Goal: Task Accomplishment & Management: Manage account settings

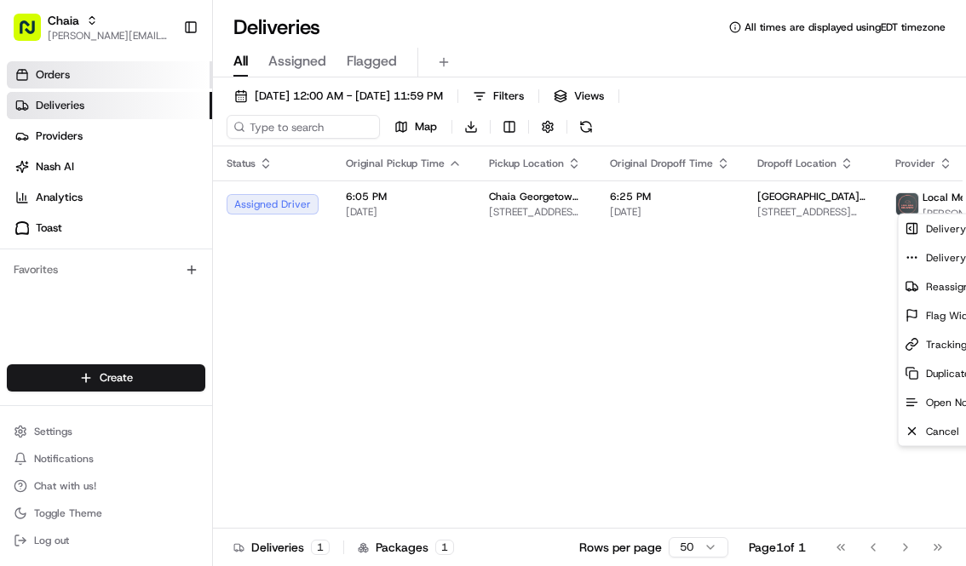
click at [109, 77] on link "Orders" at bounding box center [109, 74] width 205 height 27
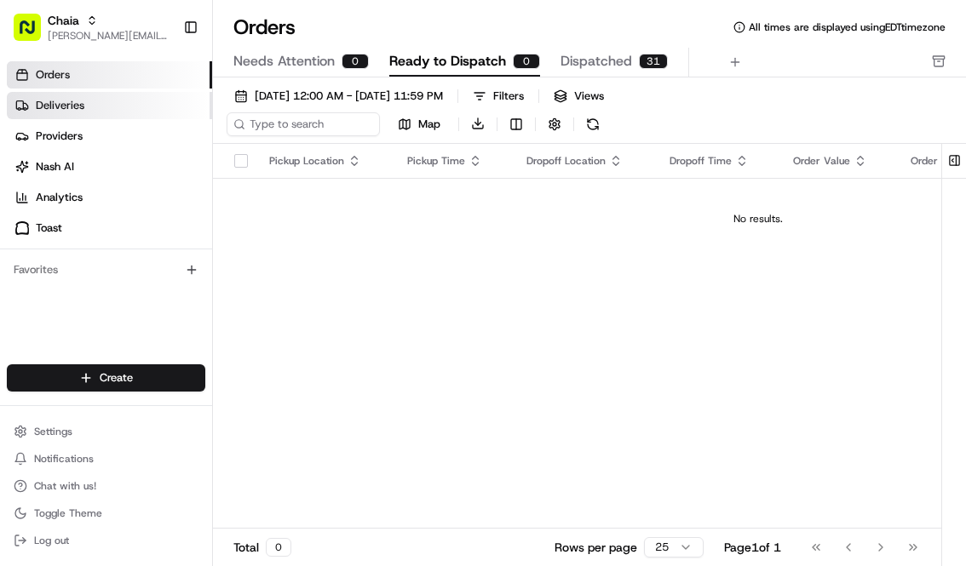
click at [141, 102] on link "Deliveries" at bounding box center [109, 105] width 205 height 27
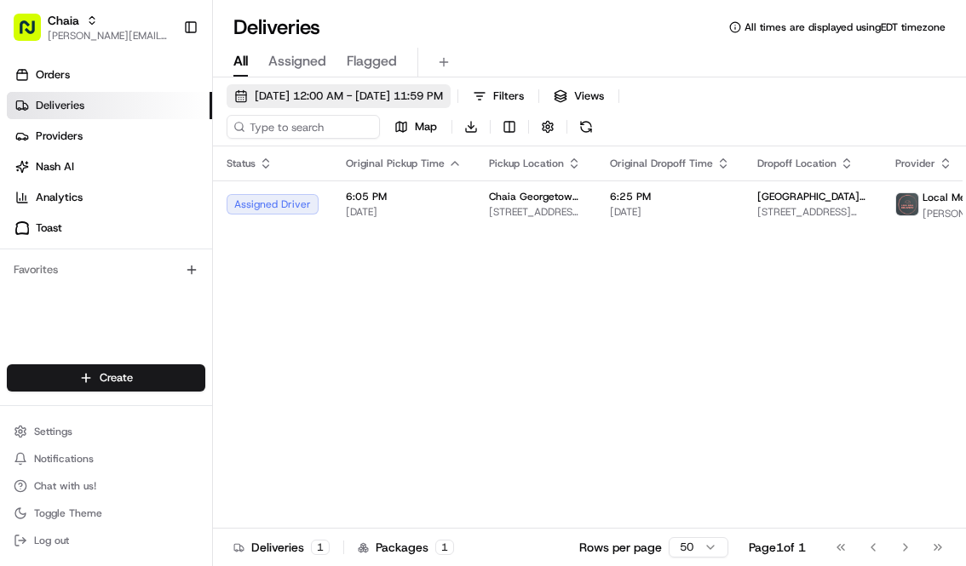
click at [333, 95] on span "[DATE] 12:00 AM - [DATE] 11:59 PM" at bounding box center [349, 96] width 188 height 15
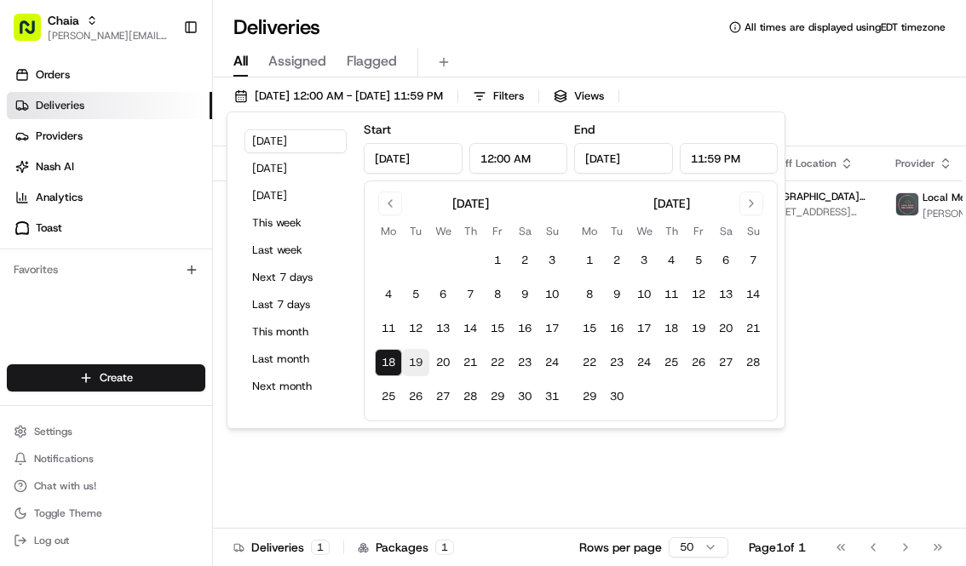
click at [419, 362] on button "19" at bounding box center [415, 362] width 27 height 27
type input "[DATE]"
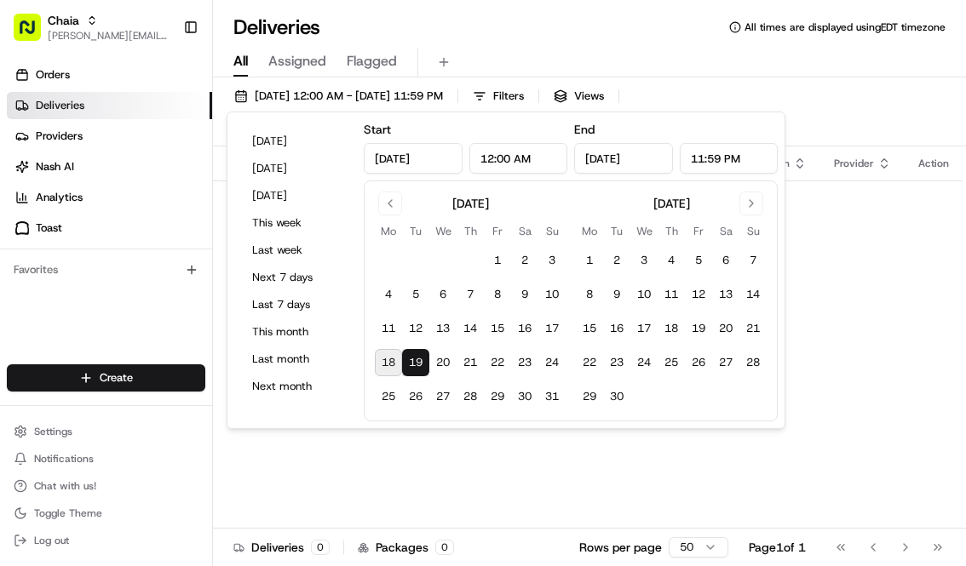
click at [462, 433] on div "Status Original Pickup Time Pickup Location Original Dropoff Time Dropoff Locat…" at bounding box center [587, 352] width 749 height 413
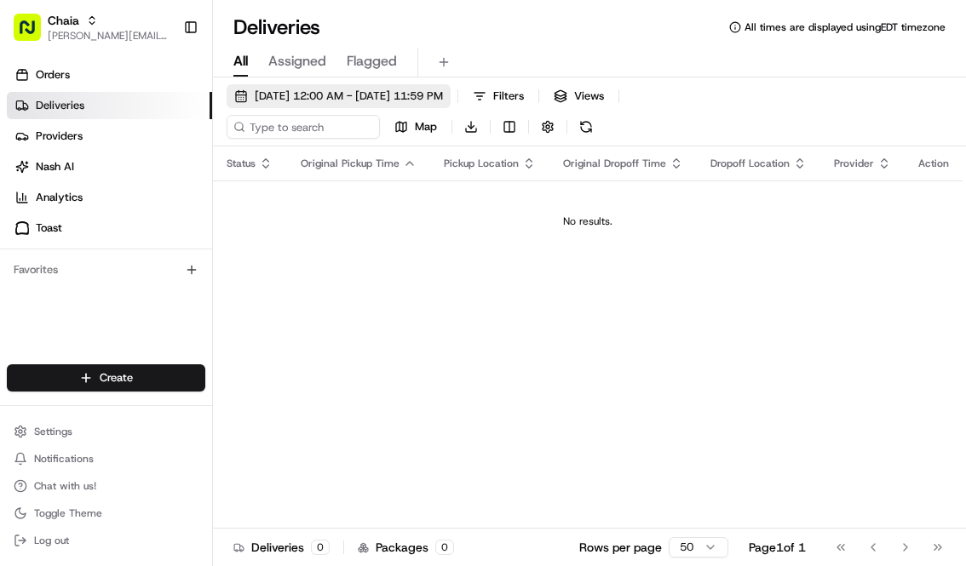
click at [349, 94] on span "[DATE] 12:00 AM - [DATE] 11:59 PM" at bounding box center [349, 96] width 188 height 15
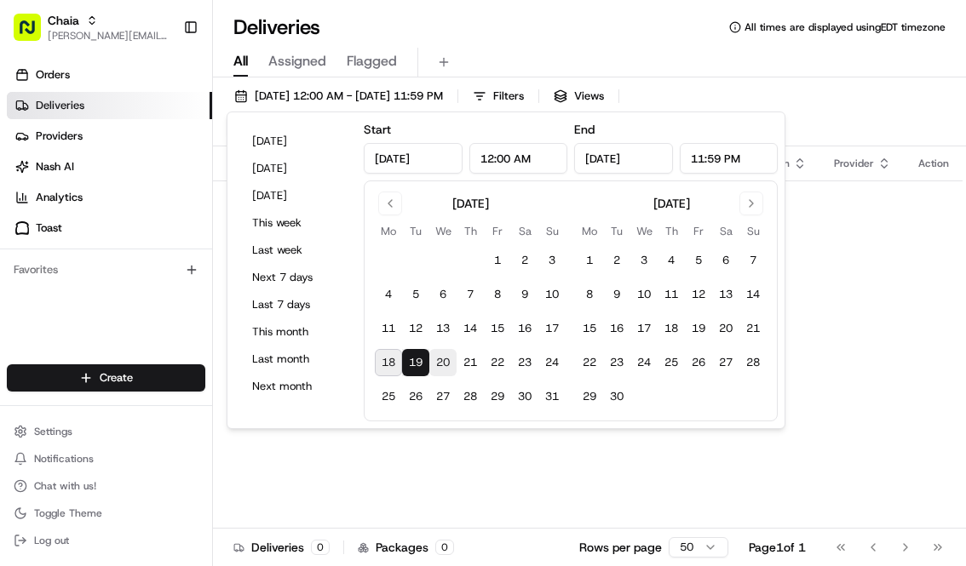
click at [440, 358] on button "20" at bounding box center [442, 362] width 27 height 27
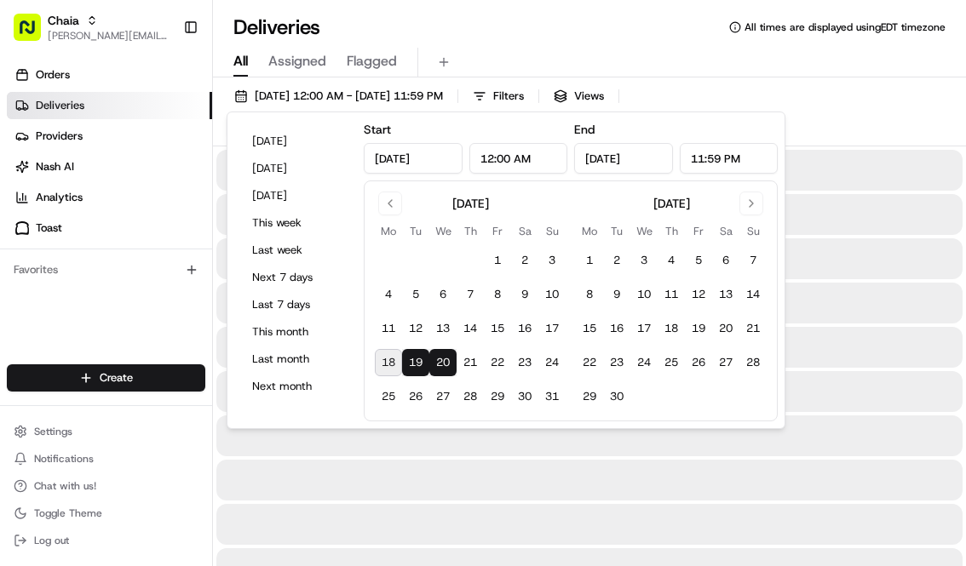
click at [423, 364] on button "19" at bounding box center [415, 362] width 27 height 27
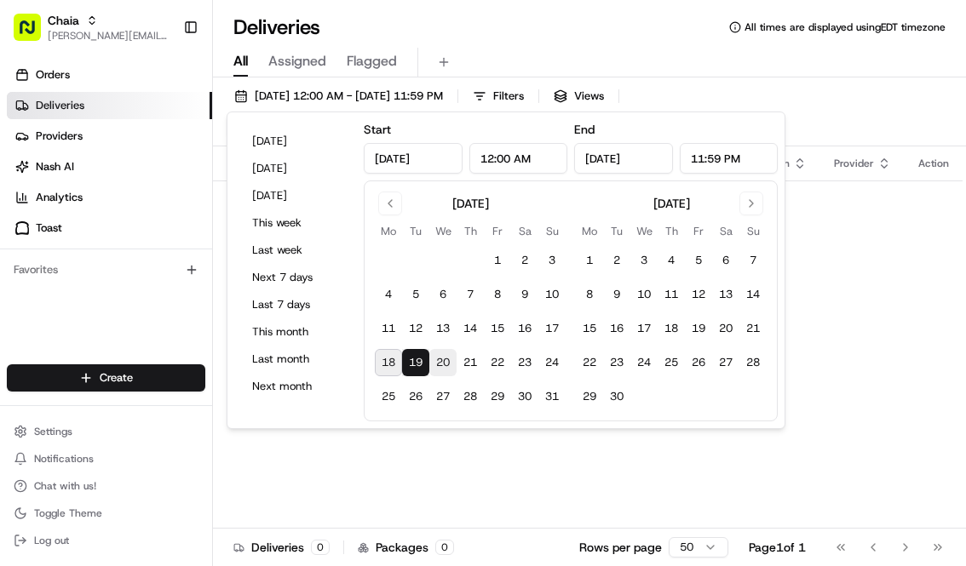
click at [444, 362] on button "20" at bounding box center [442, 362] width 27 height 27
type input "[DATE]"
click at [444, 362] on button "20" at bounding box center [442, 362] width 27 height 27
type input "[DATE]"
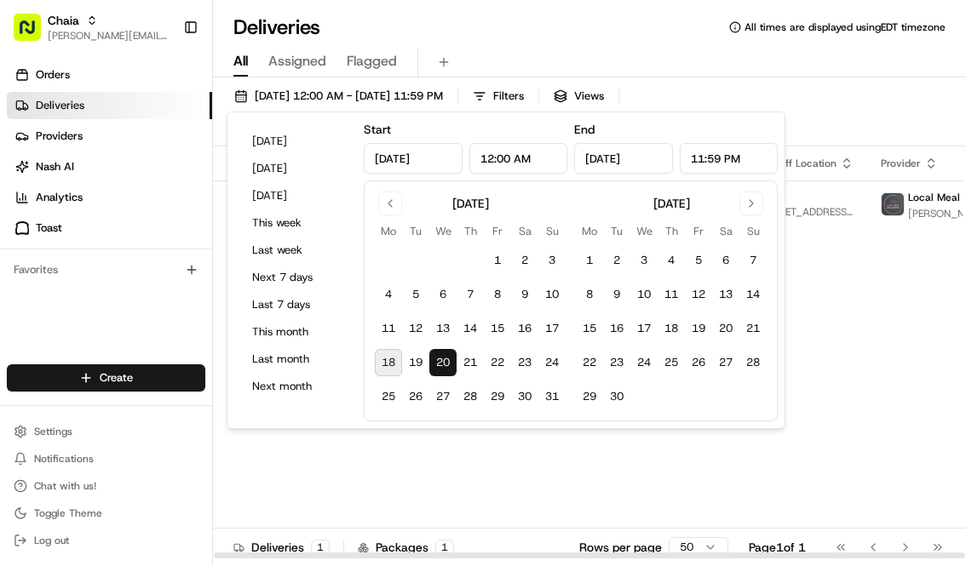
click at [903, 301] on div "Status Original Pickup Time Pickup Location Original Dropoff Time Dropoff Locat…" at bounding box center [683, 352] width 941 height 413
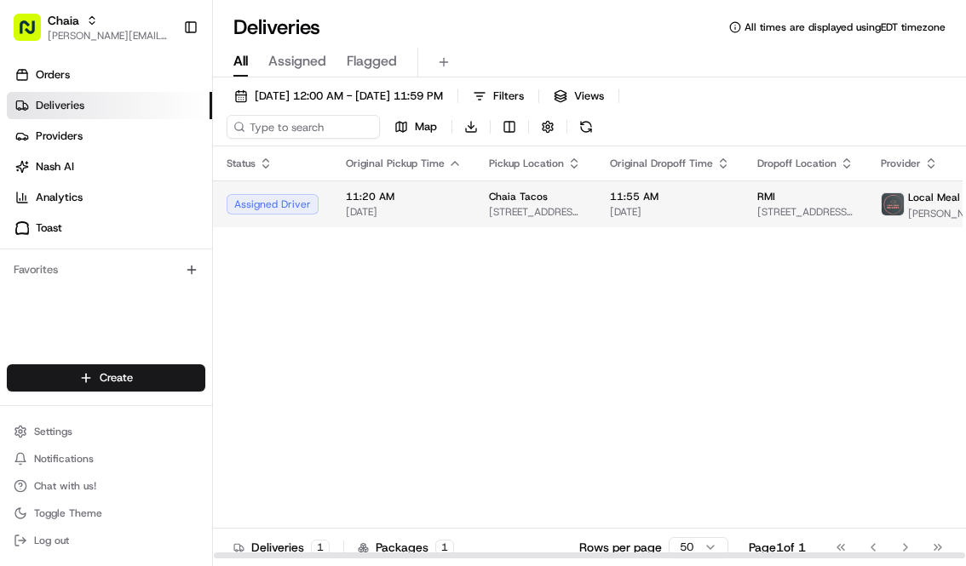
click at [550, 199] on div "Chaia Tacos" at bounding box center [536, 197] width 94 height 14
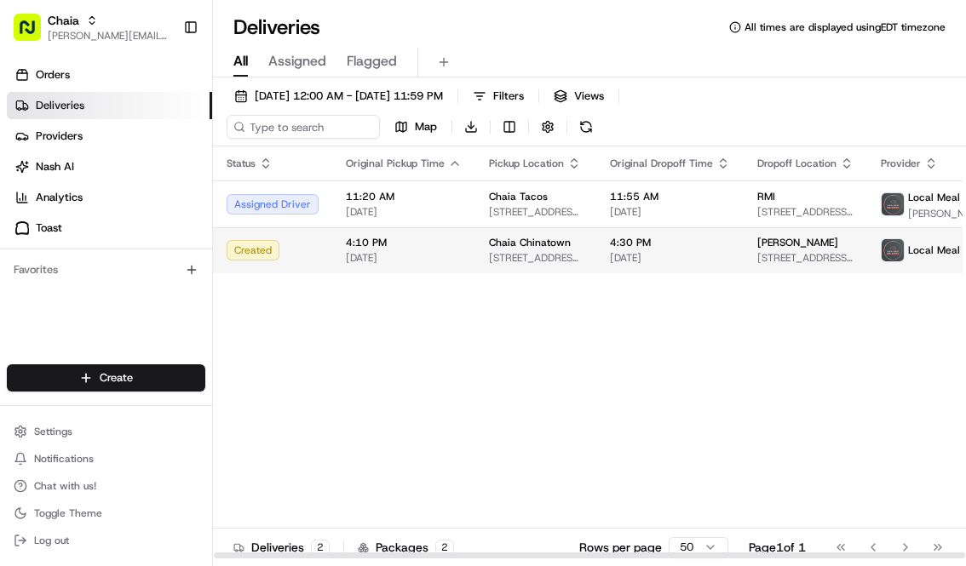
click at [341, 250] on td "4:10 PM [DATE]" at bounding box center [403, 250] width 143 height 46
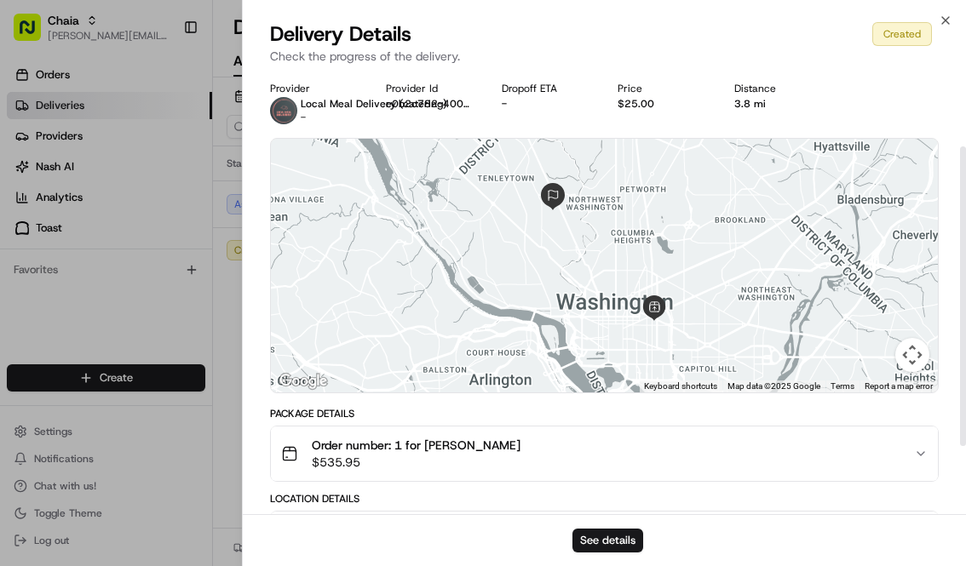
scroll to position [211, 0]
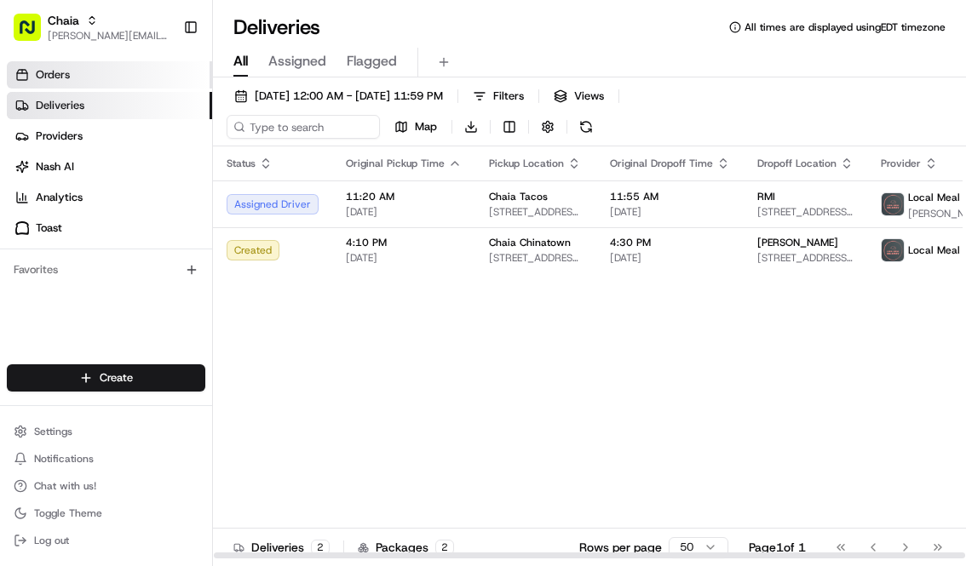
click at [137, 75] on link "Orders" at bounding box center [109, 74] width 205 height 27
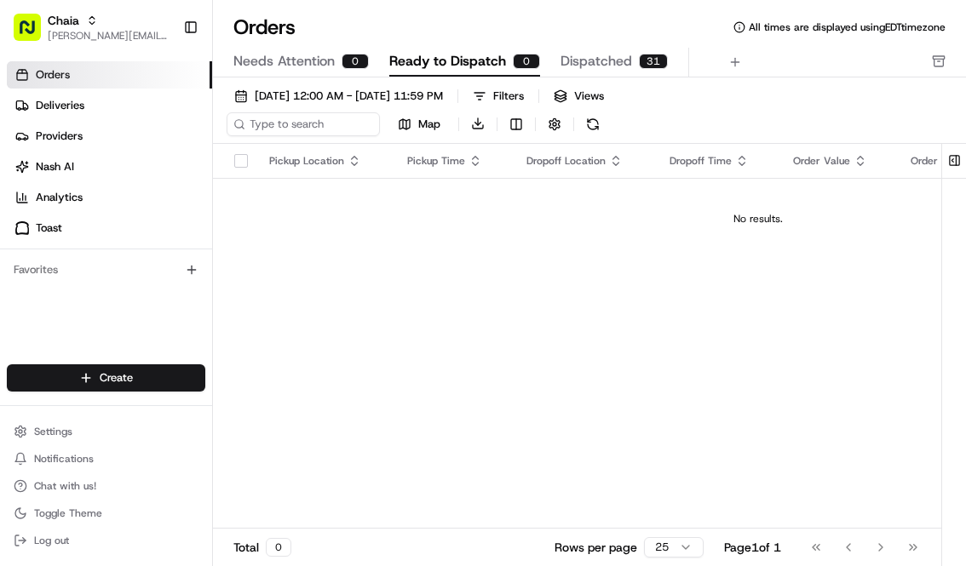
click at [589, 60] on span "Dispatched" at bounding box center [596, 61] width 72 height 20
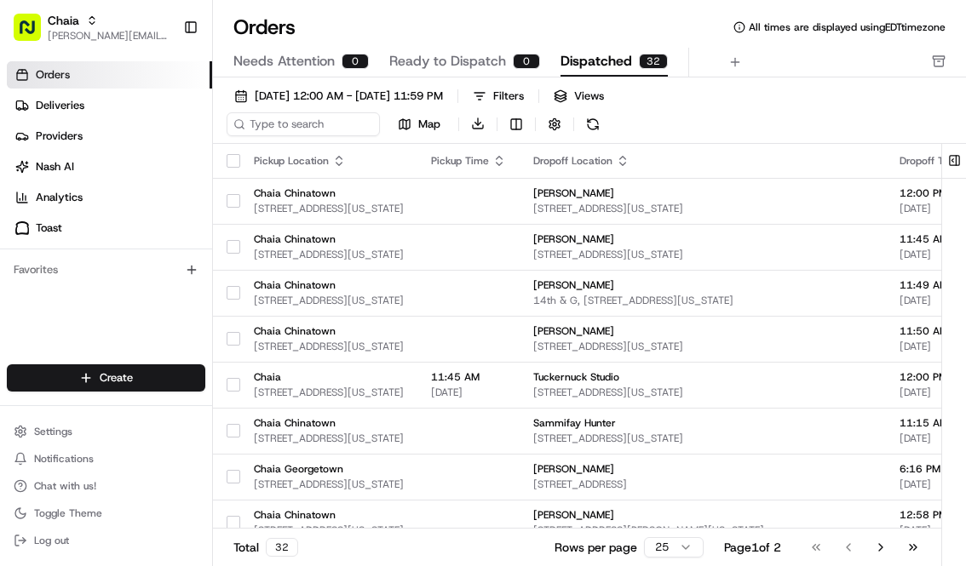
click at [582, 66] on span "Dispatched" at bounding box center [596, 61] width 72 height 20
click at [882, 545] on button "Go to next page" at bounding box center [880, 548] width 29 height 24
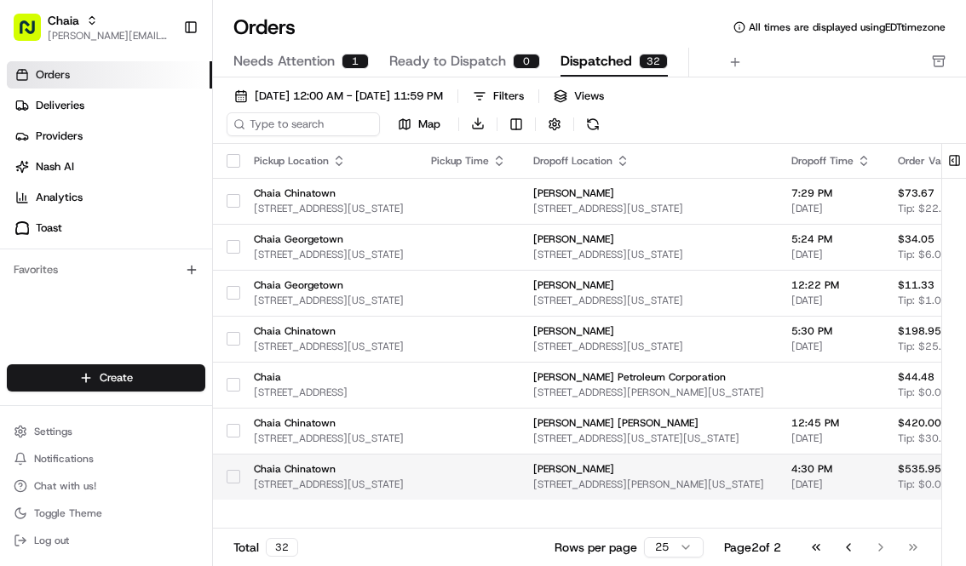
click at [636, 478] on span "[STREET_ADDRESS][PERSON_NAME][US_STATE]" at bounding box center [648, 485] width 231 height 14
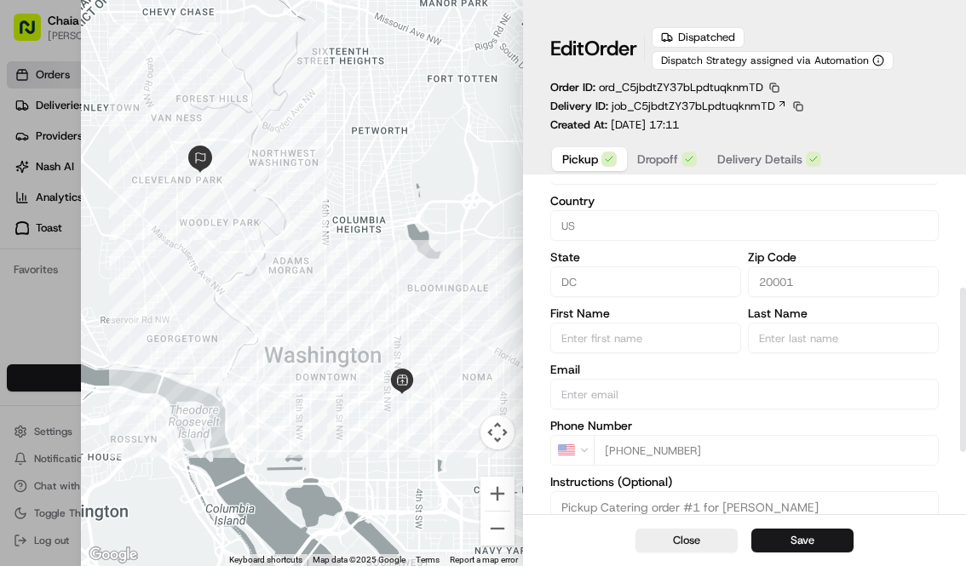
scroll to position [338, 0]
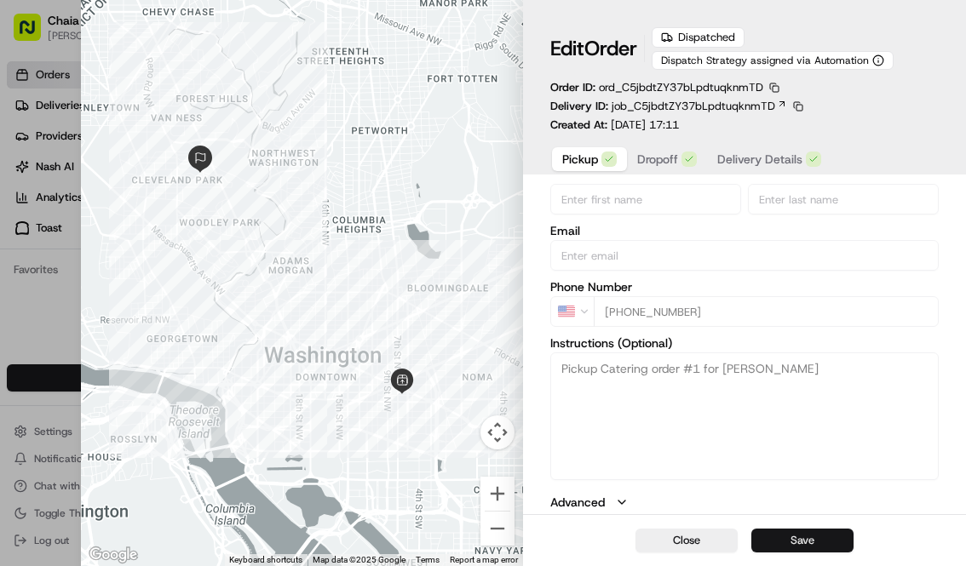
click at [809, 545] on button "Save" at bounding box center [802, 541] width 102 height 24
type input "+1"
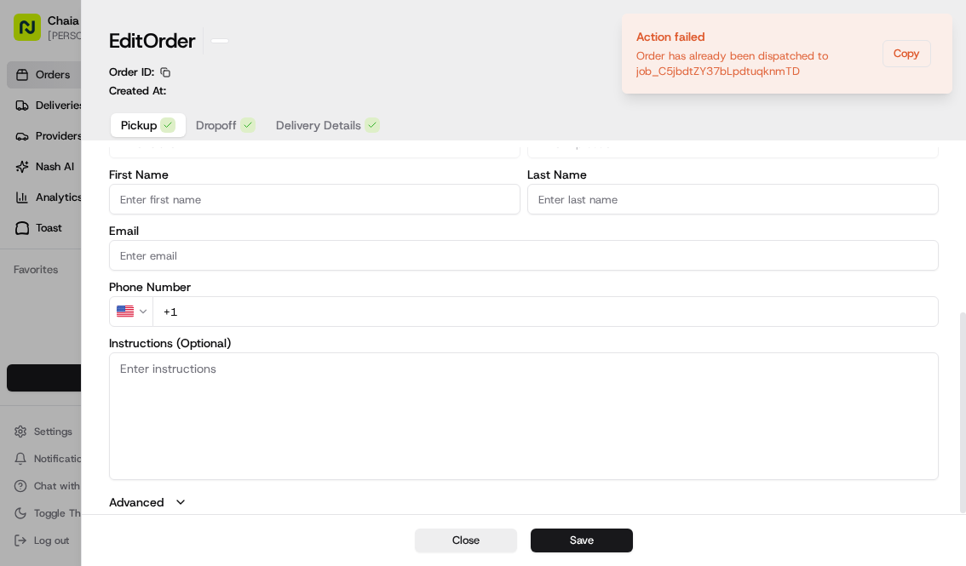
scroll to position [301, 0]
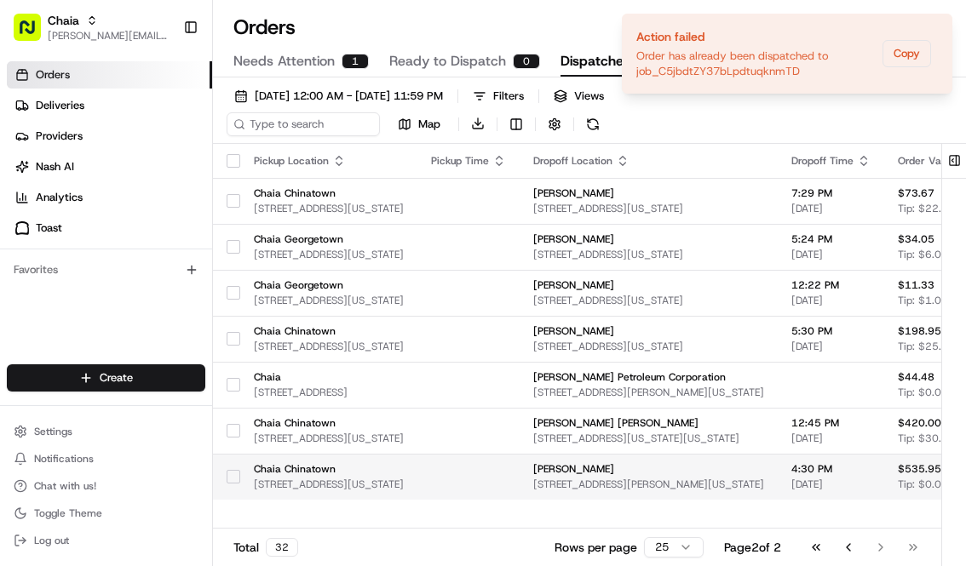
click at [654, 472] on span "[PERSON_NAME]" at bounding box center [648, 469] width 231 height 14
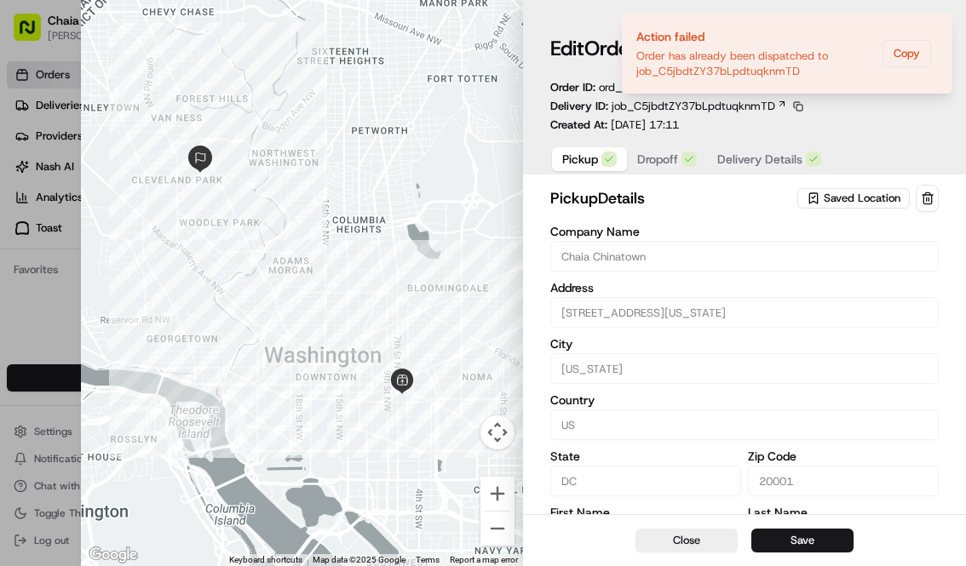
click at [743, 163] on span "Delivery Details" at bounding box center [759, 159] width 85 height 17
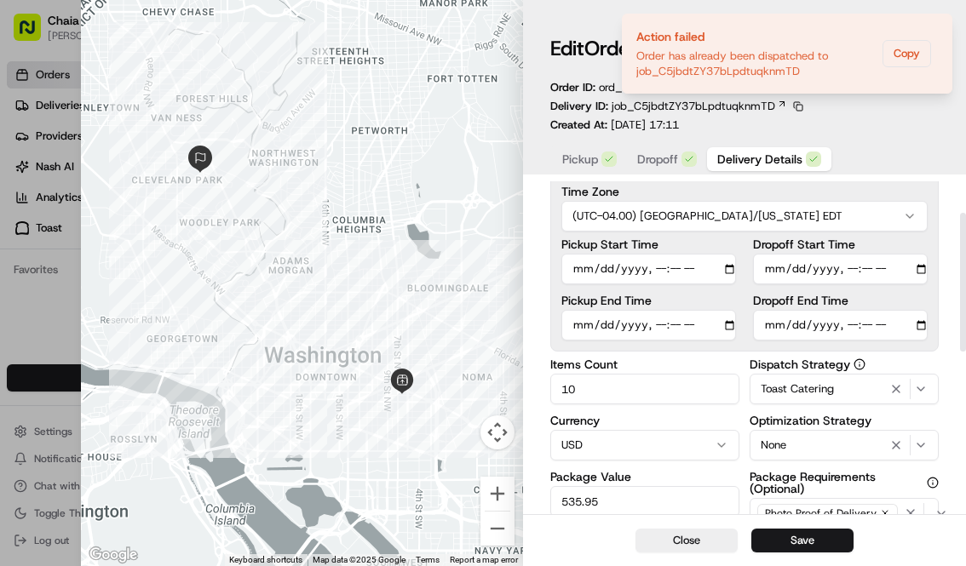
scroll to position [76, 0]
click at [577, 262] on input "Pickup Start Time" at bounding box center [648, 268] width 175 height 31
click at [656, 263] on input "Pickup Start Time" at bounding box center [648, 268] width 175 height 31
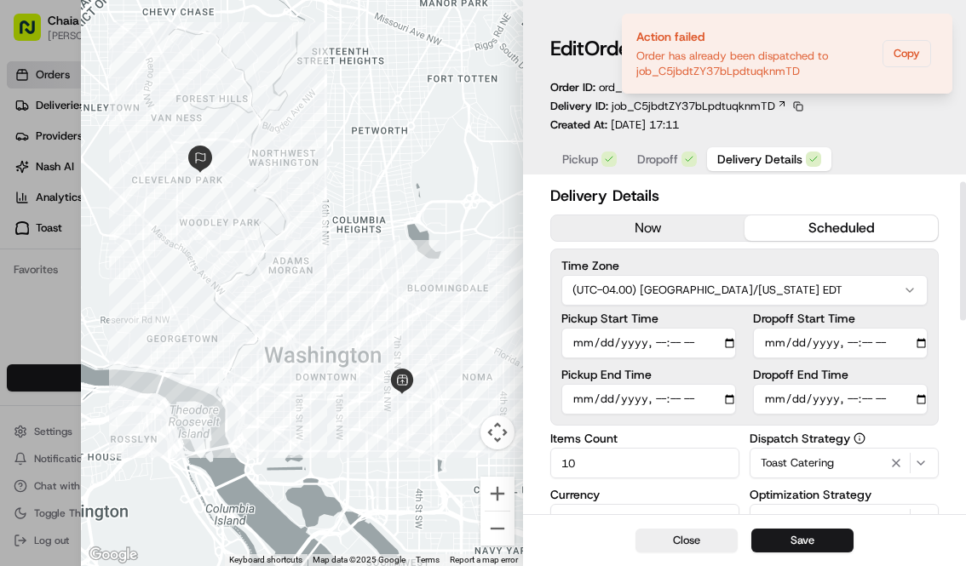
scroll to position [0, 0]
type input "0205-08-20T16:00"
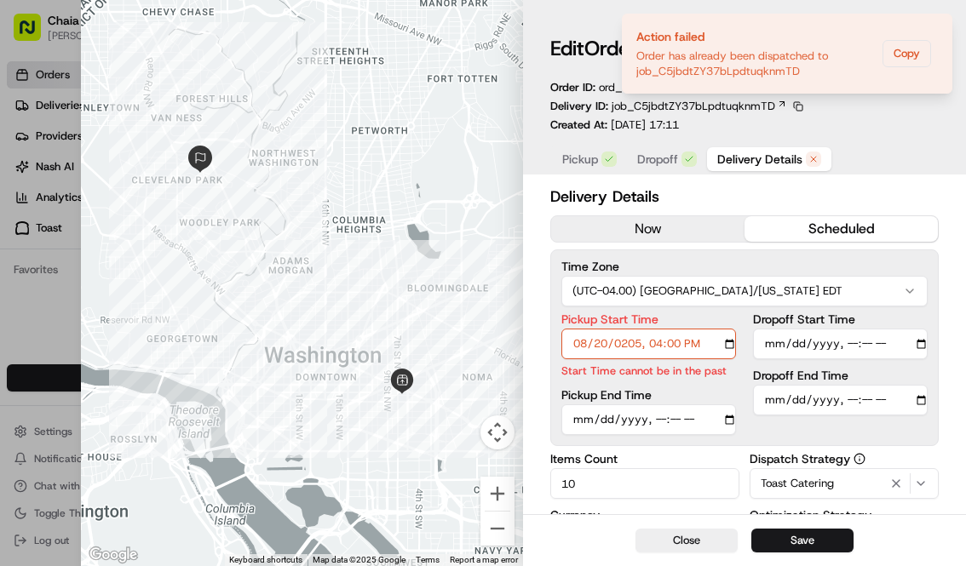
click at [577, 424] on input "Pickup End Time" at bounding box center [648, 420] width 175 height 31
click at [659, 418] on input "Pickup End Time" at bounding box center [648, 420] width 175 height 31
type input "[DATE]T16:05"
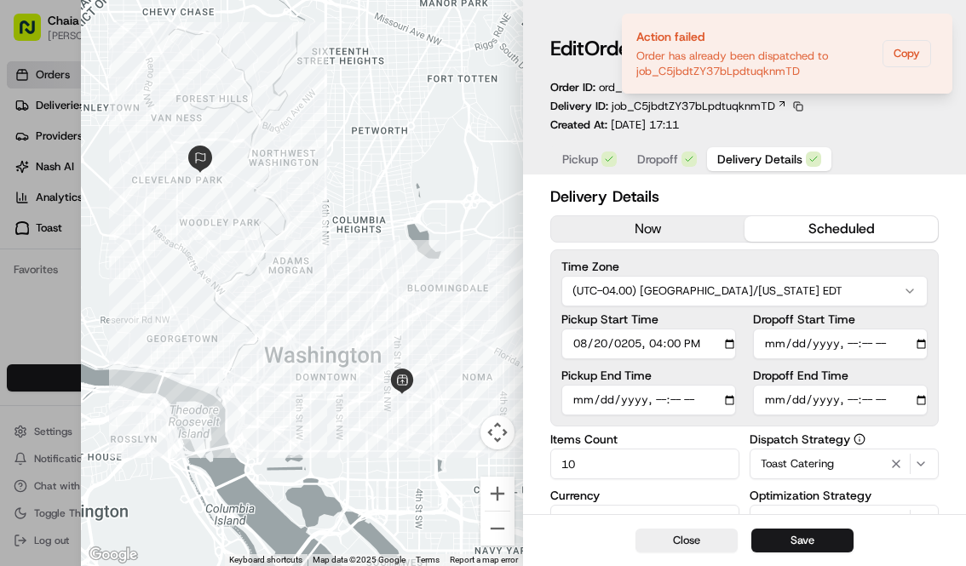
click at [772, 351] on input "Dropoff Start Time" at bounding box center [840, 344] width 175 height 31
click at [848, 347] on input "Dropoff Start Time" at bounding box center [840, 344] width 175 height 31
type input "[DATE]T16:20"
click at [817, 532] on button "Save" at bounding box center [802, 541] width 102 height 24
type input "1"
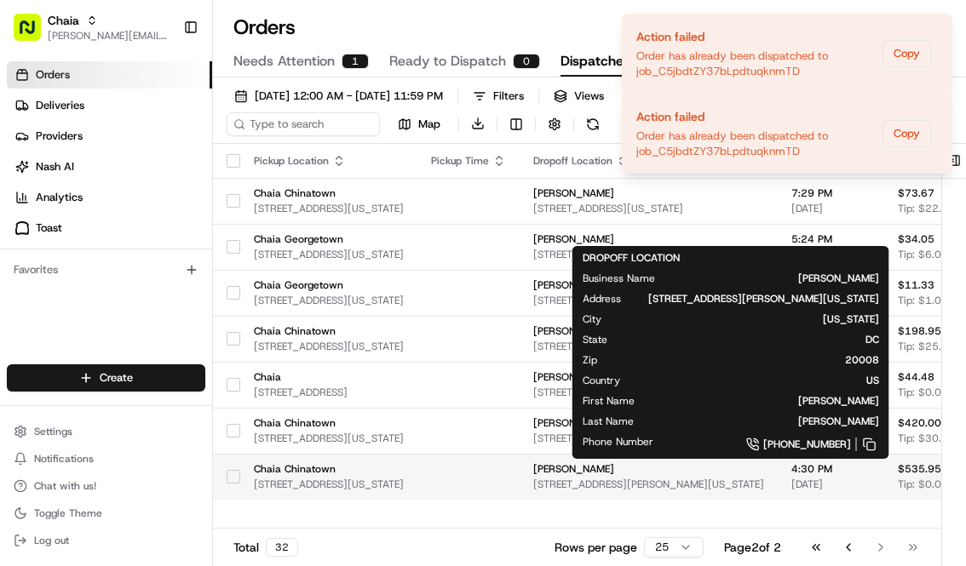
click at [731, 472] on span "[PERSON_NAME]" at bounding box center [648, 469] width 231 height 14
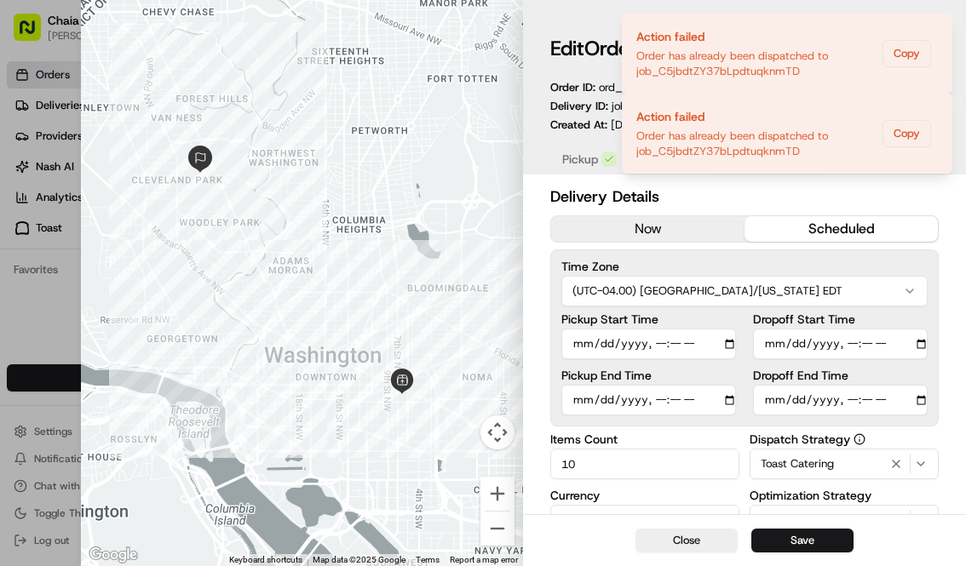
type input "1"
click at [42, 317] on div at bounding box center [483, 283] width 966 height 566
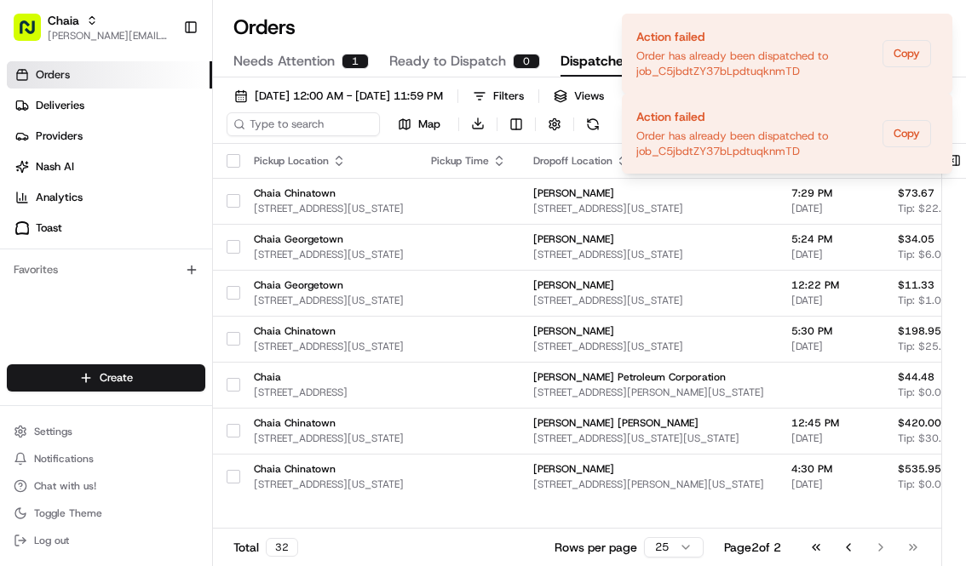
click at [85, 65] on link "Orders" at bounding box center [109, 74] width 205 height 27
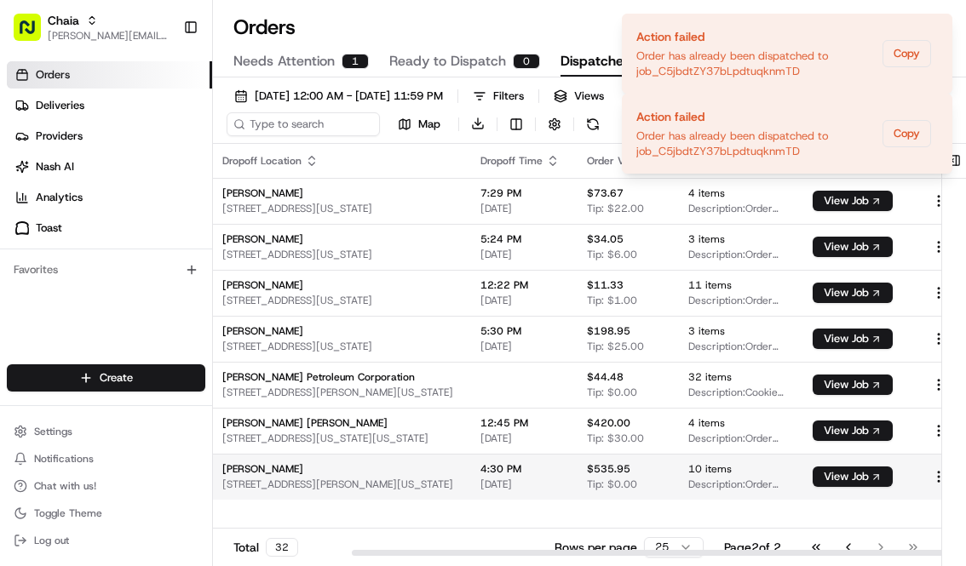
scroll to position [0, 451]
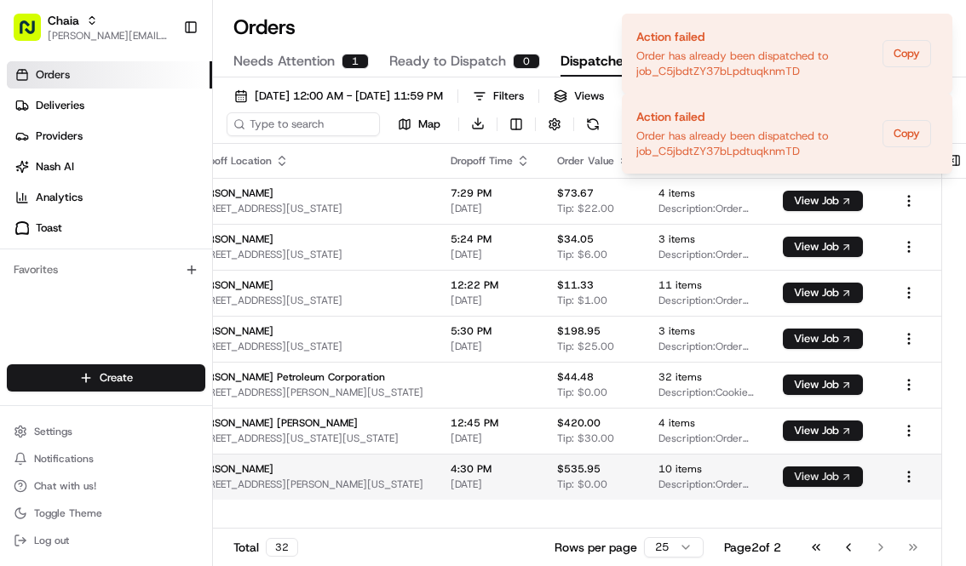
click at [823, 476] on button "View Job" at bounding box center [823, 477] width 80 height 20
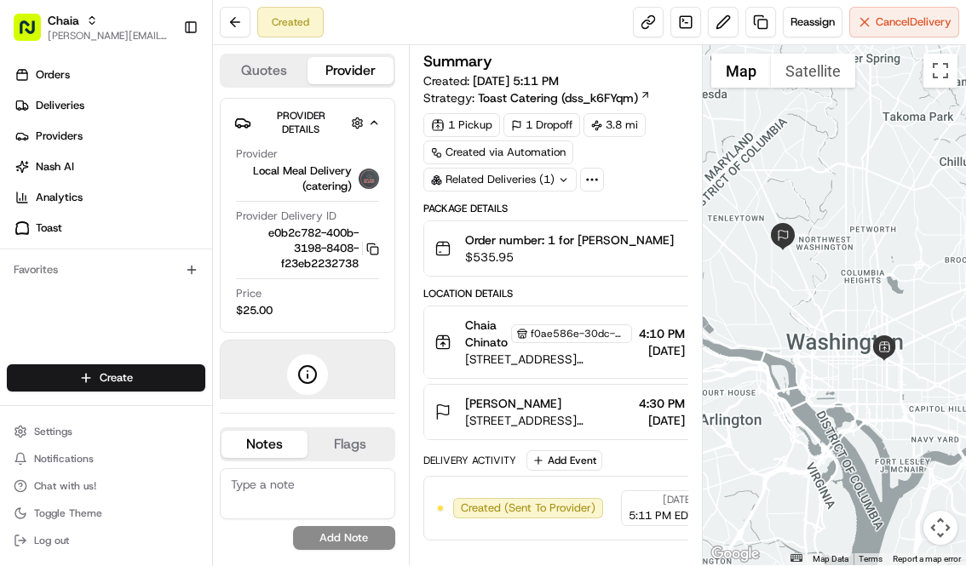
click at [535, 261] on span "$535.95" at bounding box center [569, 257] width 209 height 17
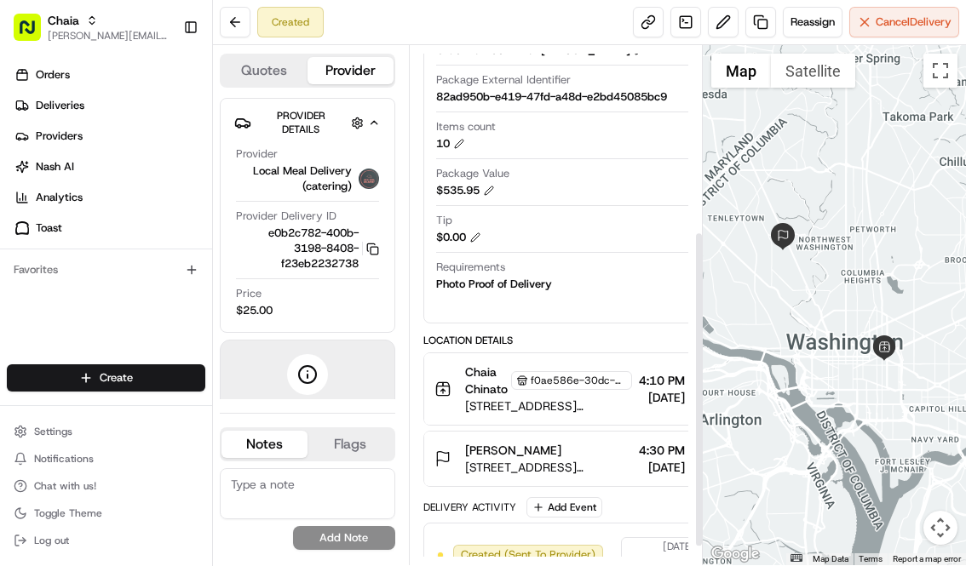
scroll to position [334, 0]
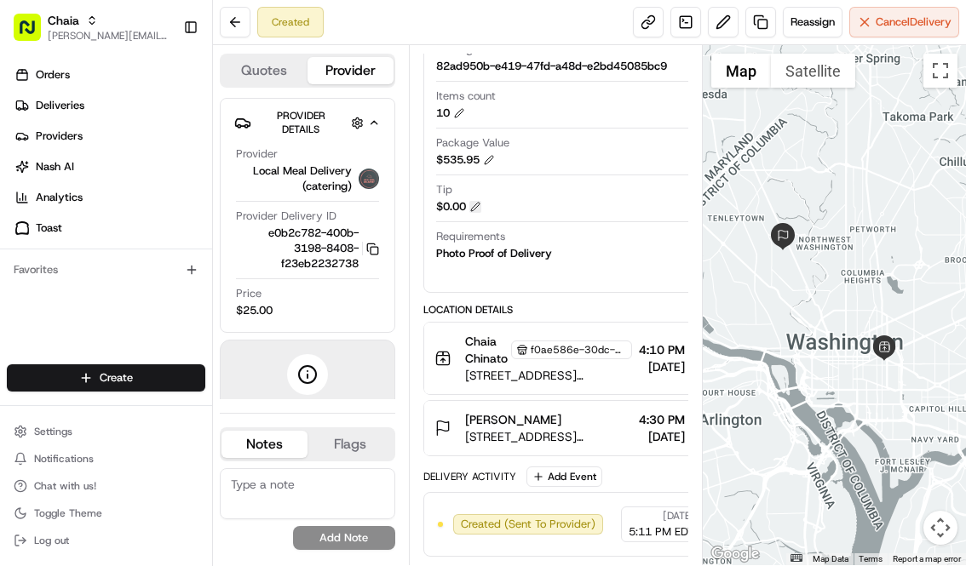
click at [474, 206] on button at bounding box center [475, 207] width 12 height 12
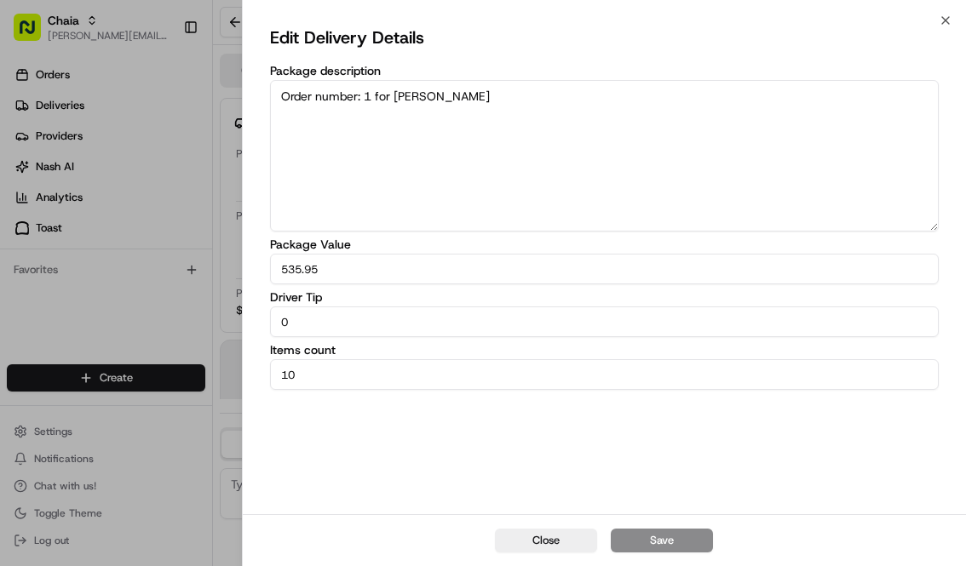
click at [292, 321] on input "0" at bounding box center [604, 322] width 669 height 31
click at [292, 324] on input "15.00" at bounding box center [604, 322] width 669 height 31
type input "12.00"
click at [675, 543] on button "Save" at bounding box center [662, 541] width 102 height 24
